Goal: Information Seeking & Learning: Learn about a topic

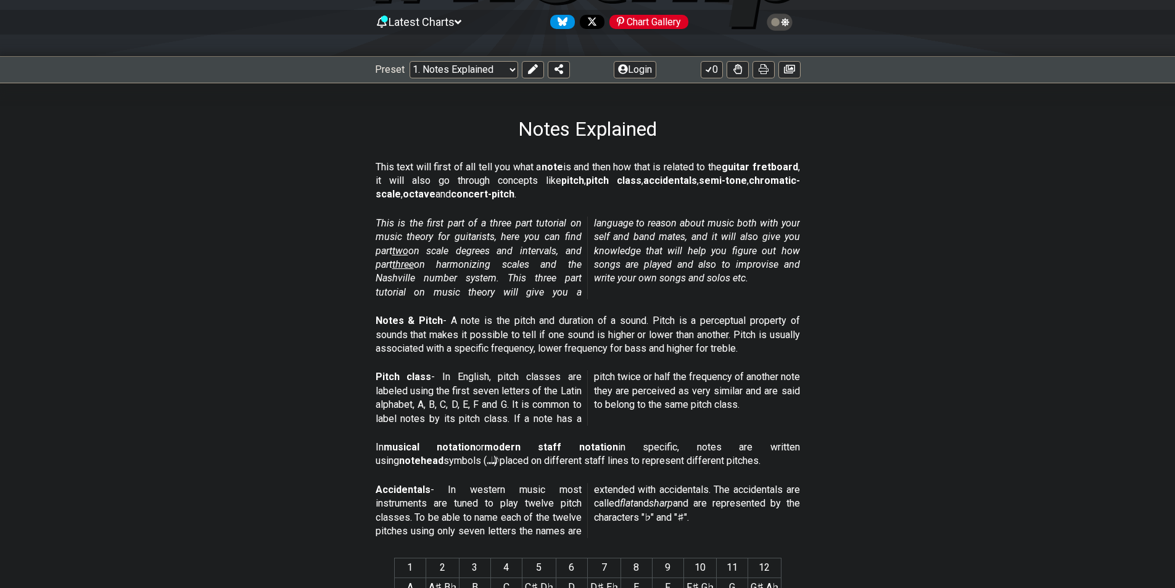
scroll to position [123, 0]
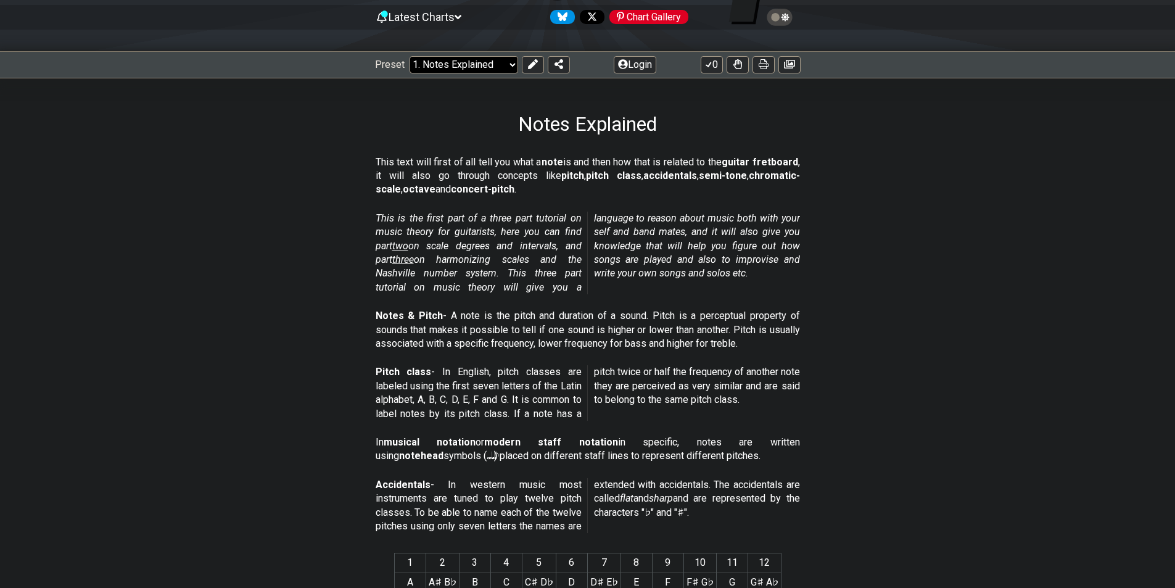
click at [443, 66] on select "Welcome to #fretflip! Initial Preset Custom Preset Minor Pentatonic Major Penta…" at bounding box center [464, 64] width 109 height 17
click at [339, 189] on section "This text will first of all tell you what a note is and then how that is relate…" at bounding box center [588, 179] width 962 height 56
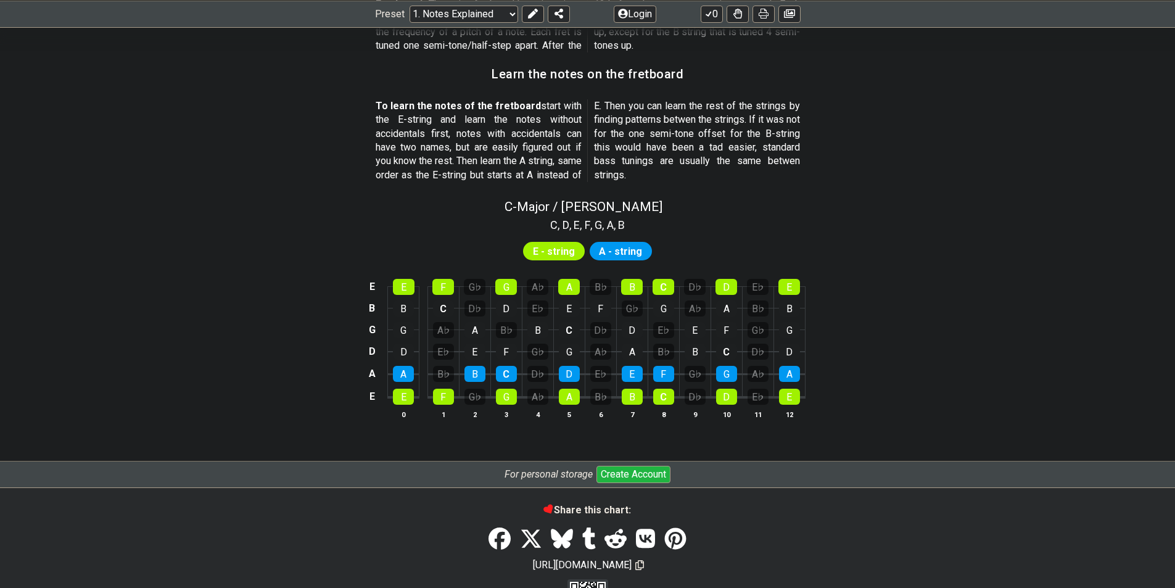
scroll to position [1128, 0]
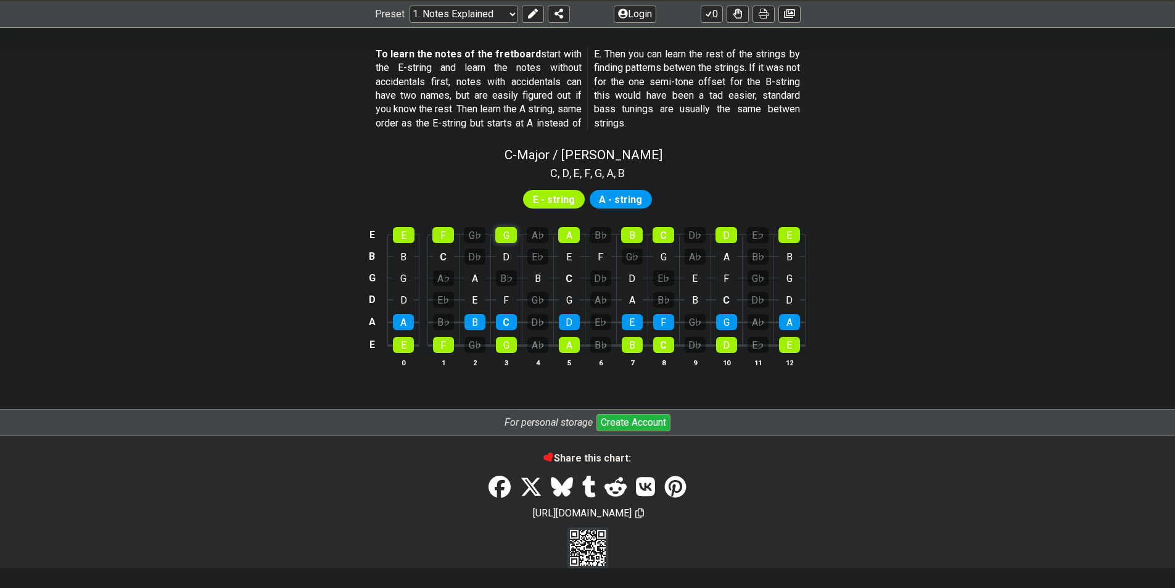
click at [508, 233] on div "C - Major / Ionian C , D , E , F , G , A , B E - string A - string E E F G♭ G A…" at bounding box center [588, 262] width 962 height 244
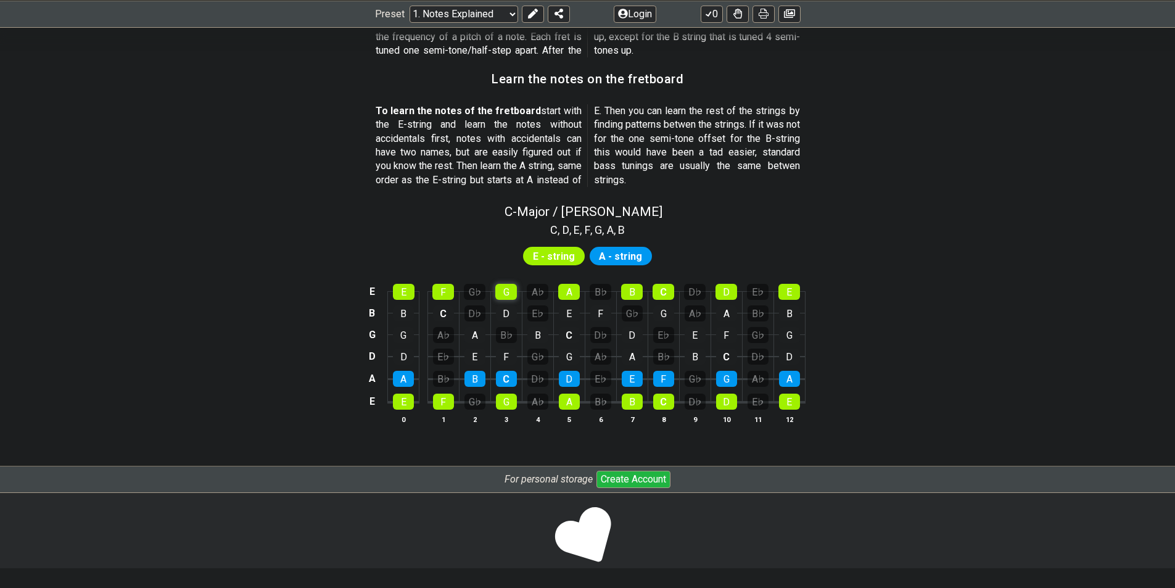
click at [507, 295] on div "G" at bounding box center [506, 292] width 22 height 16
click at [505, 293] on div "G" at bounding box center [506, 292] width 22 height 16
click at [506, 381] on div "C" at bounding box center [506, 379] width 21 height 16
click at [500, 353] on div "F" at bounding box center [506, 357] width 21 height 16
click at [503, 339] on div "B♭" at bounding box center [506, 335] width 21 height 16
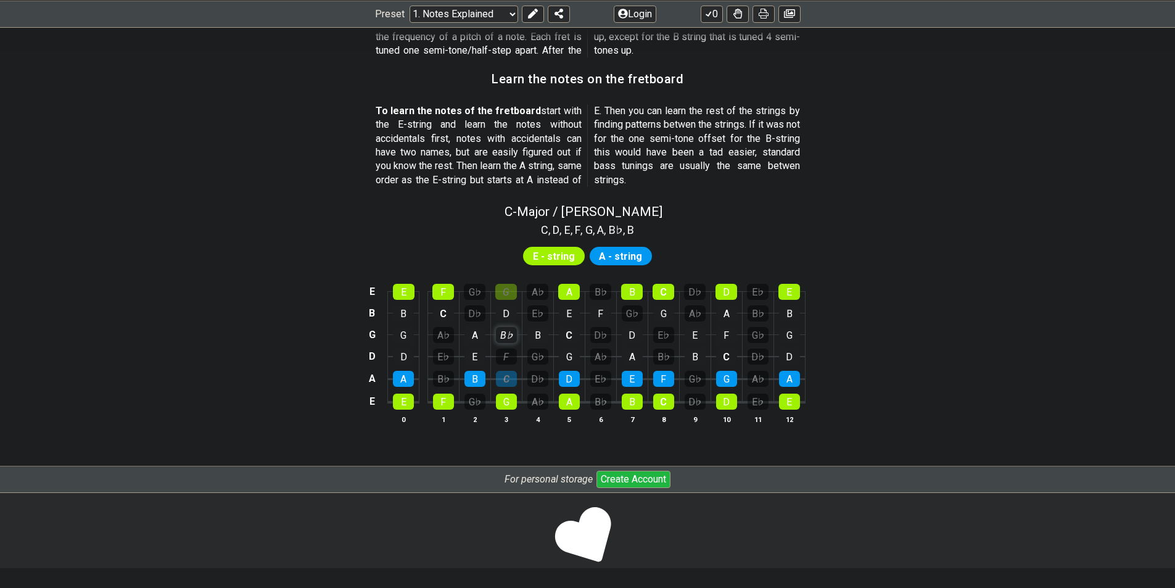
click at [506, 339] on div "B♭" at bounding box center [506, 335] width 21 height 16
click at [511, 357] on div "F" at bounding box center [506, 357] width 21 height 16
click at [508, 340] on div "B♭" at bounding box center [506, 335] width 21 height 16
click at [506, 321] on td "B♭" at bounding box center [505, 324] width 31 height 22
click at [568, 318] on div "E" at bounding box center [569, 313] width 21 height 16
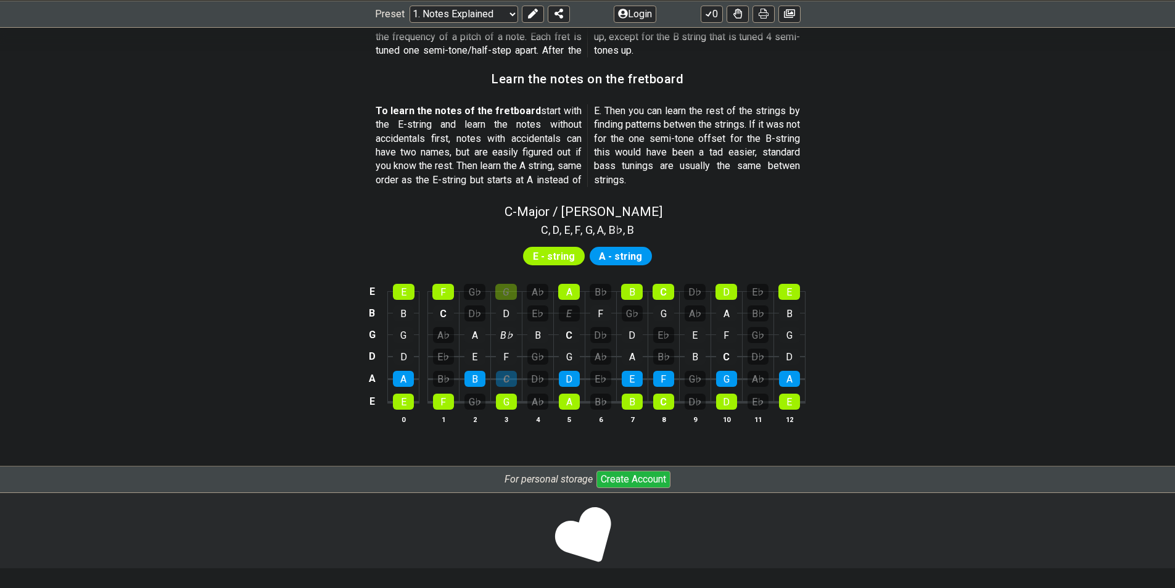
click at [581, 328] on td "C" at bounding box center [568, 324] width 31 height 22
